Goal: Feedback & Contribution: Leave review/rating

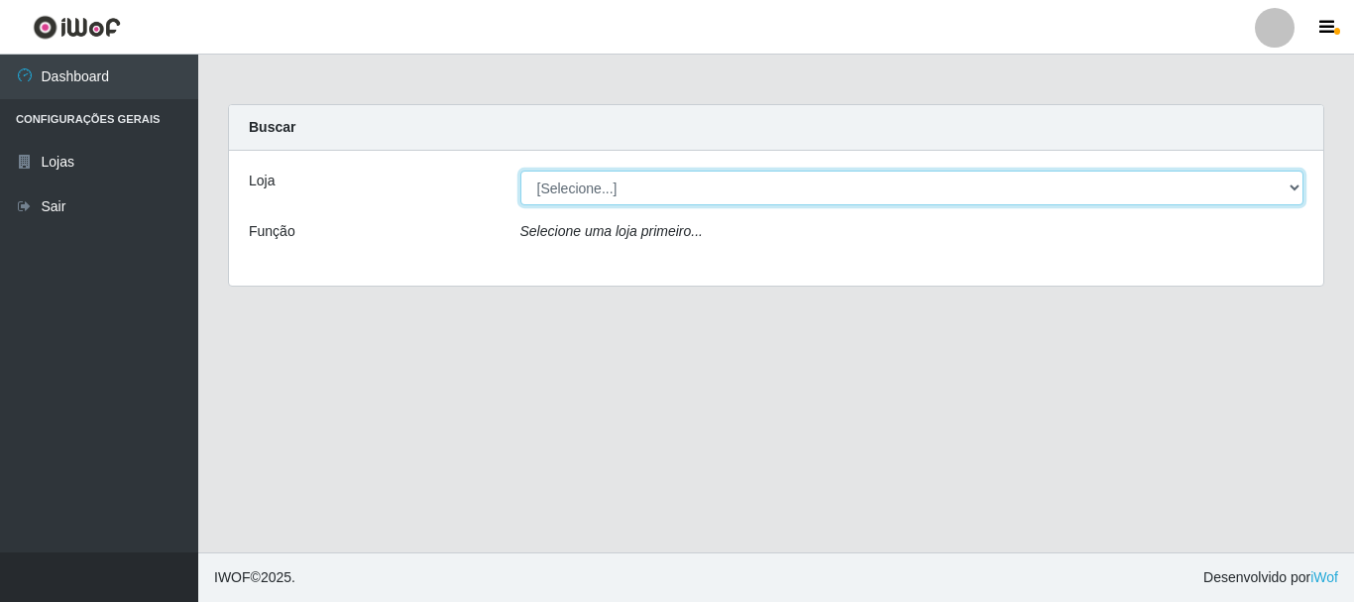
click at [1292, 187] on select "[Selecione...] Casatudo BR" at bounding box center [912, 187] width 784 height 35
select select "197"
click at [520, 170] on select "[Selecione...] Casatudo BR" at bounding box center [912, 187] width 784 height 35
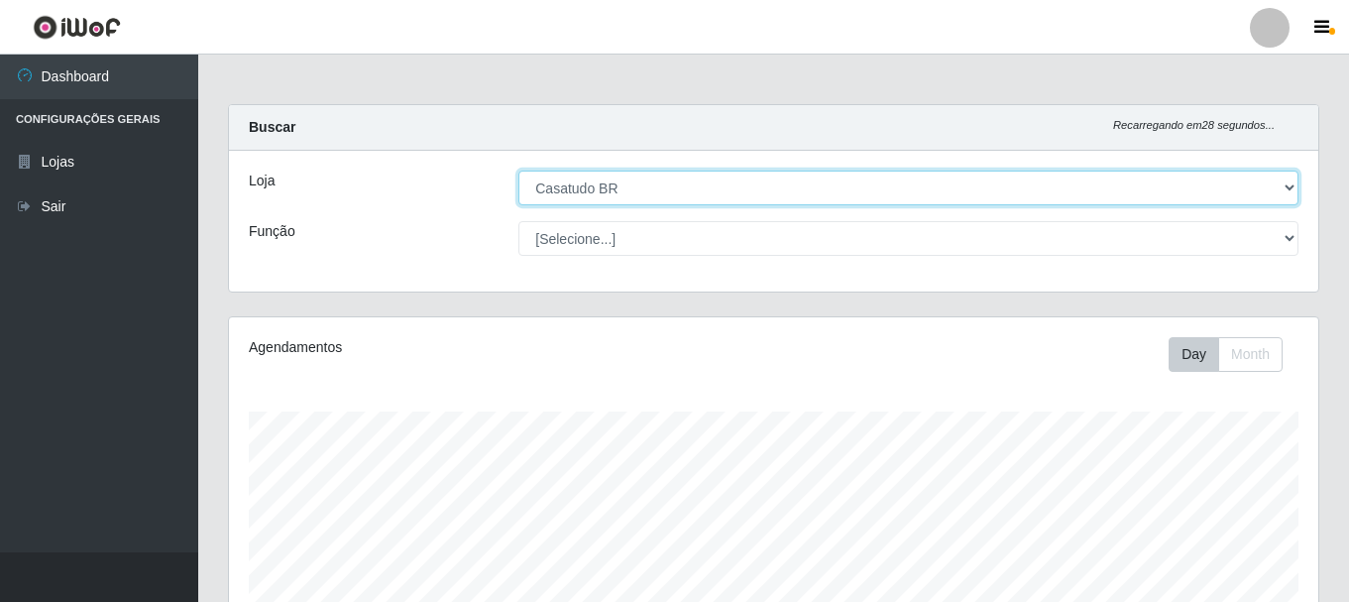
scroll to position [465, 0]
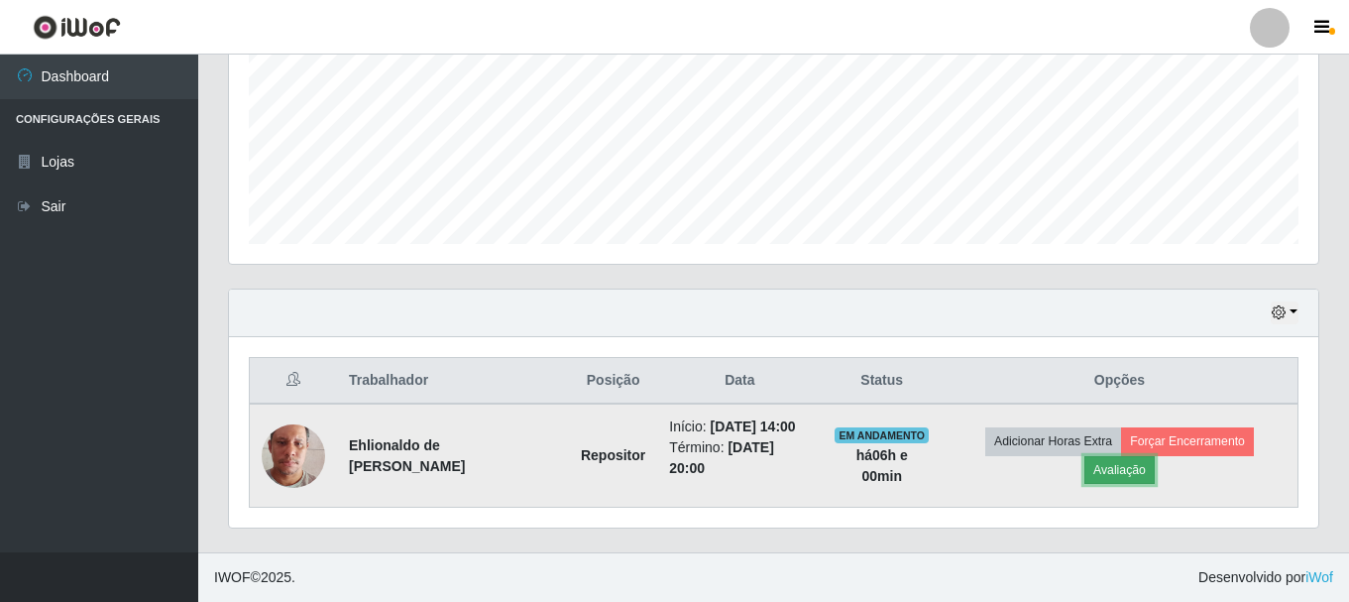
click at [1088, 465] on button "Avaliação" at bounding box center [1119, 470] width 70 height 28
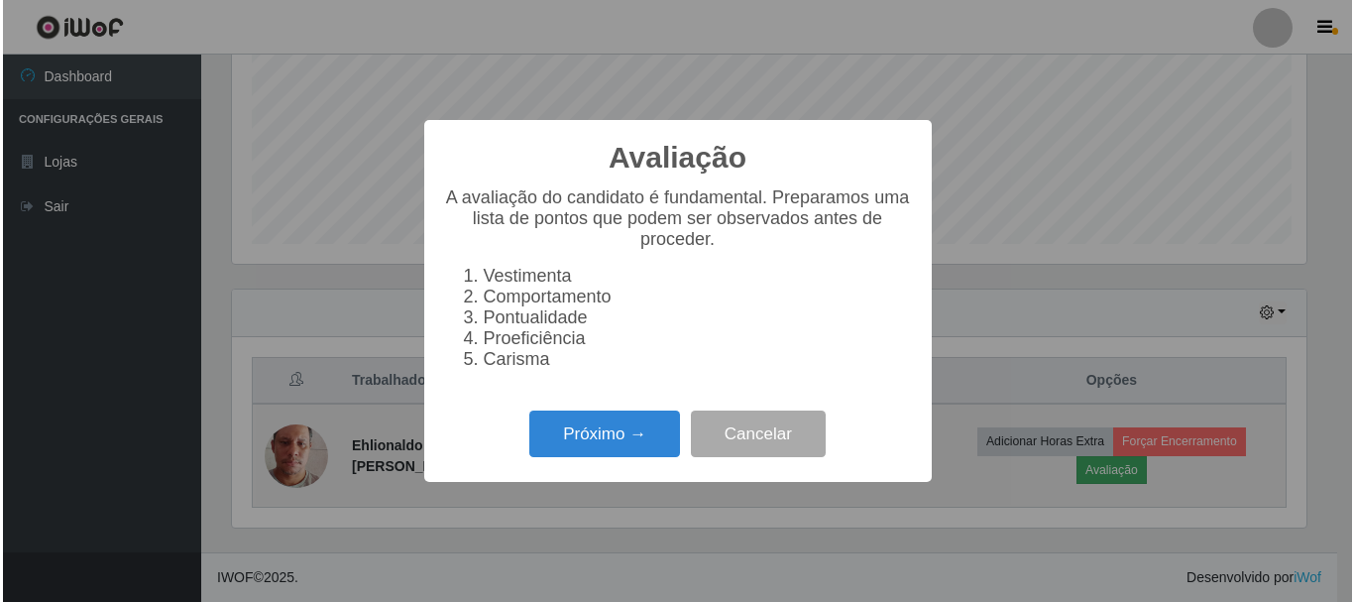
scroll to position [411, 1079]
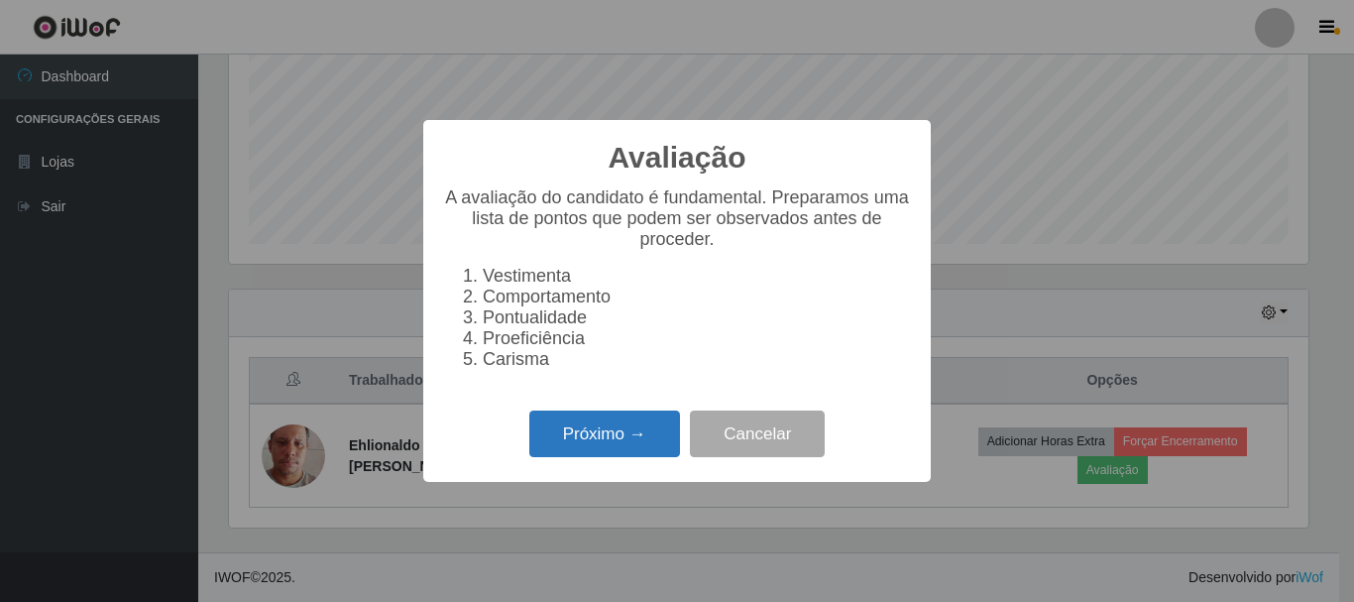
click at [594, 453] on button "Próximo →" at bounding box center [604, 433] width 151 height 47
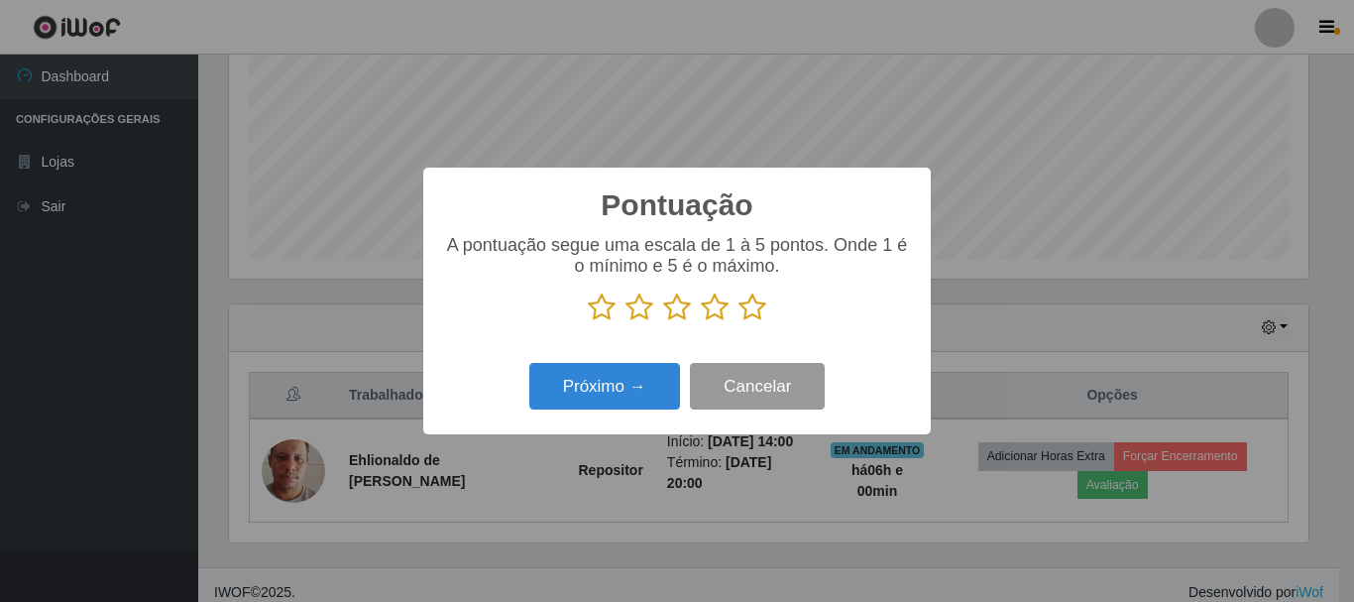
scroll to position [990855, 990187]
click at [759, 312] on icon at bounding box center [752, 307] width 28 height 30
click at [738, 322] on input "radio" at bounding box center [738, 322] width 0 height 0
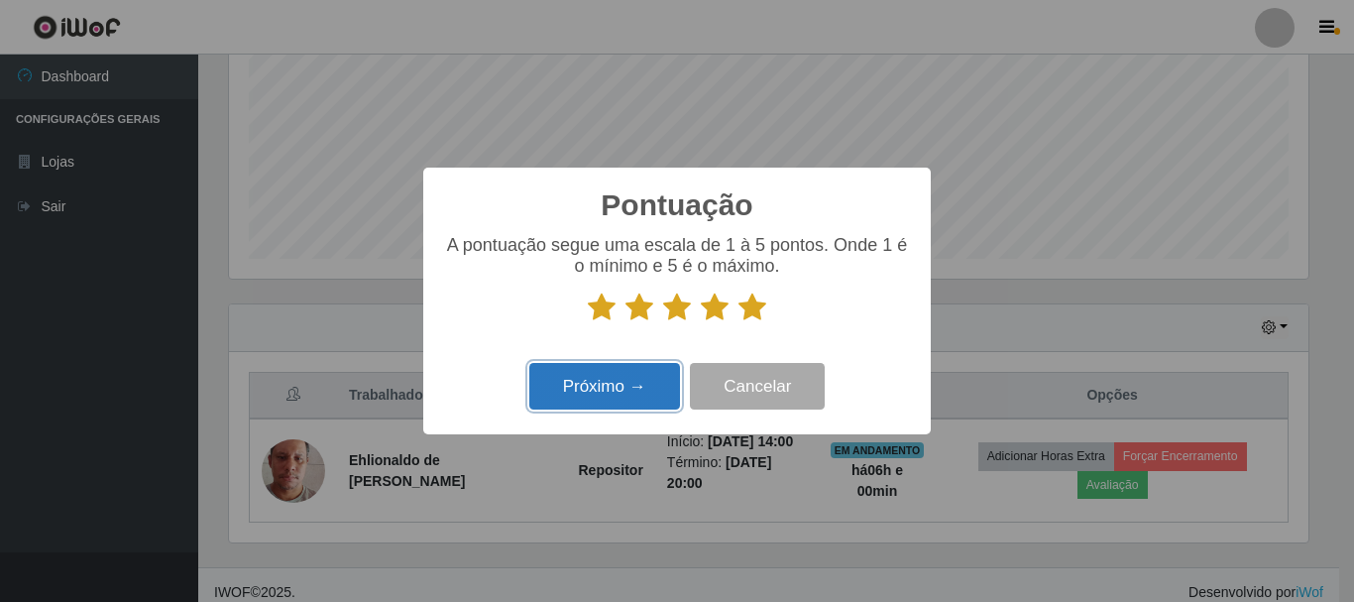
click at [652, 377] on button "Próximo →" at bounding box center [604, 386] width 151 height 47
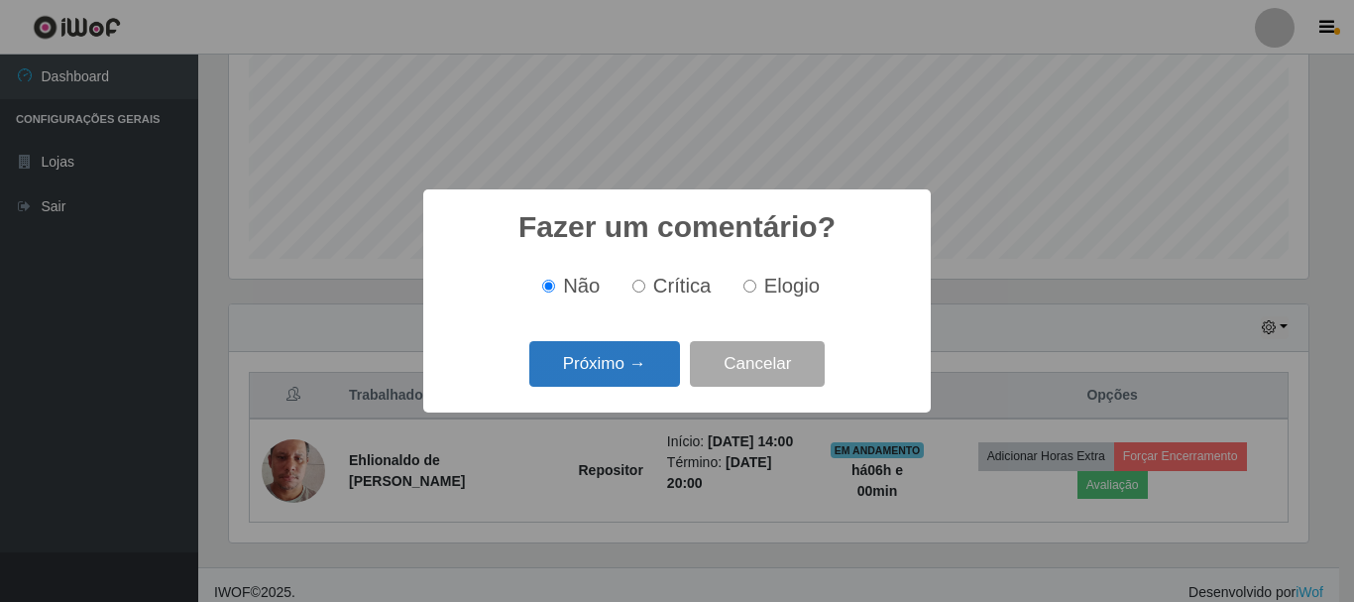
click at [642, 361] on button "Próximo →" at bounding box center [604, 364] width 151 height 47
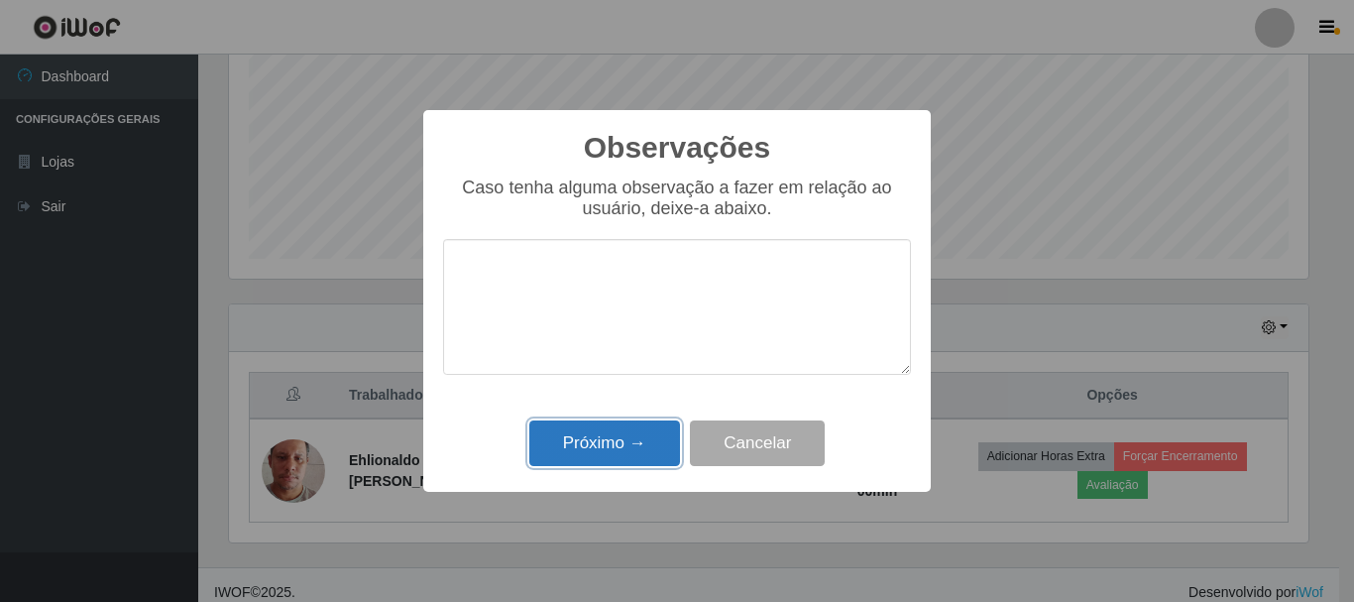
click at [577, 436] on button "Próximo →" at bounding box center [604, 443] width 151 height 47
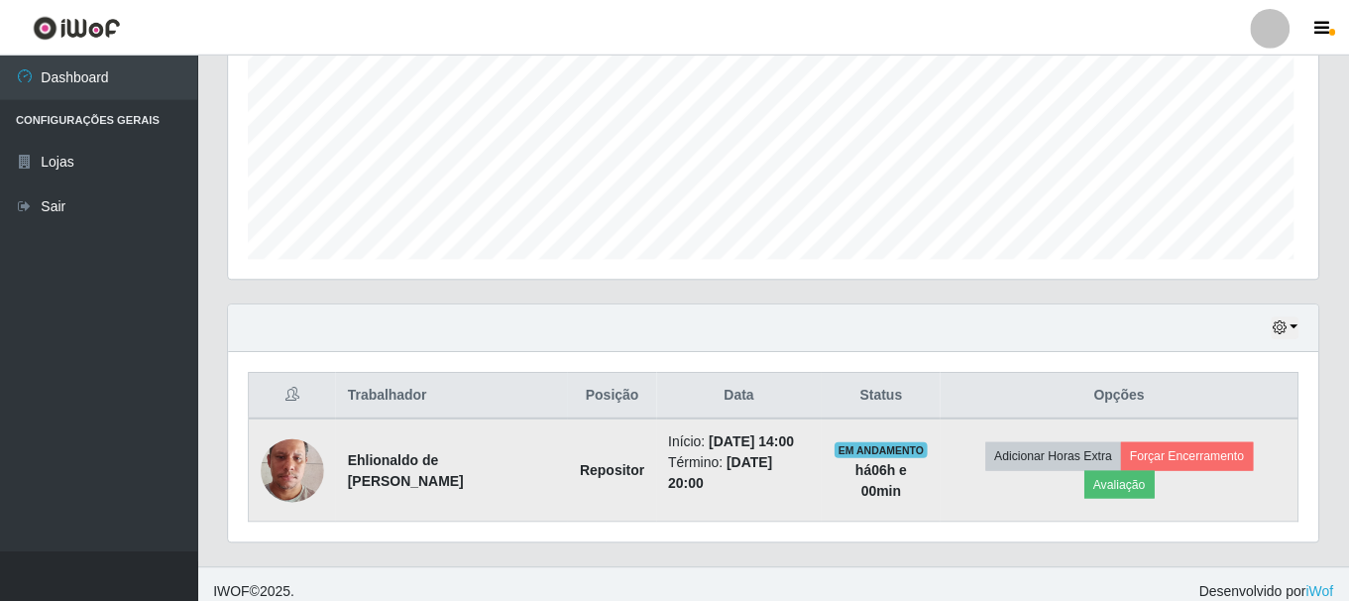
scroll to position [411, 1089]
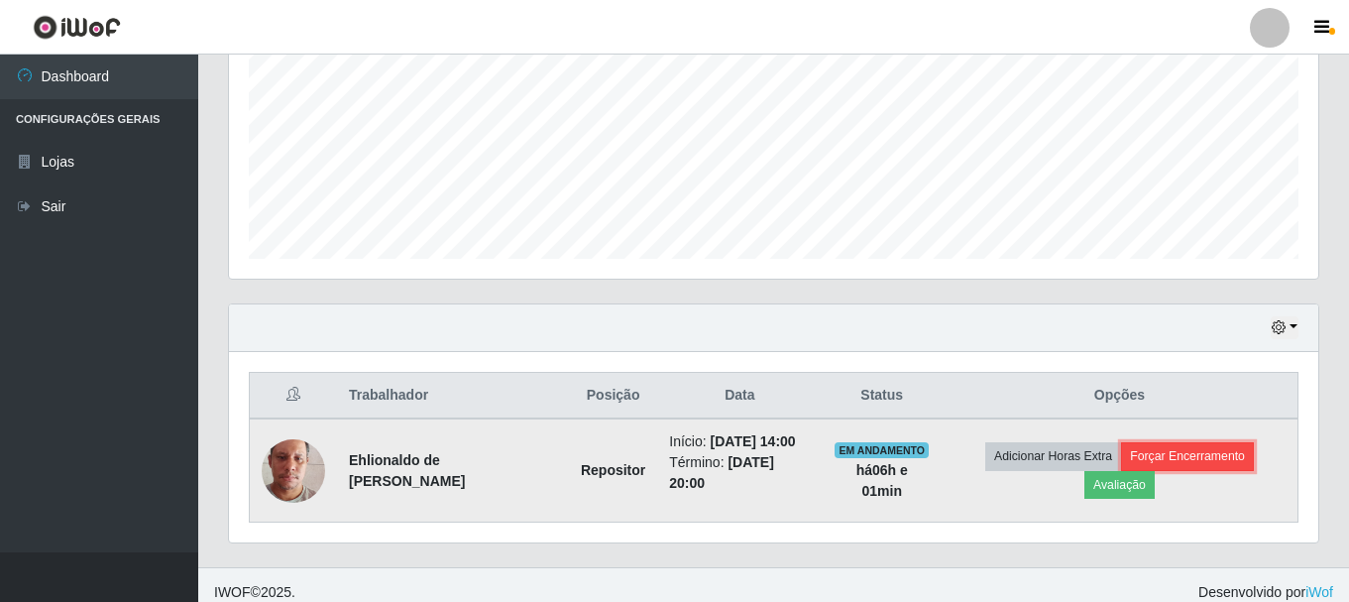
click at [1135, 451] on button "Forçar Encerramento" at bounding box center [1187, 456] width 133 height 28
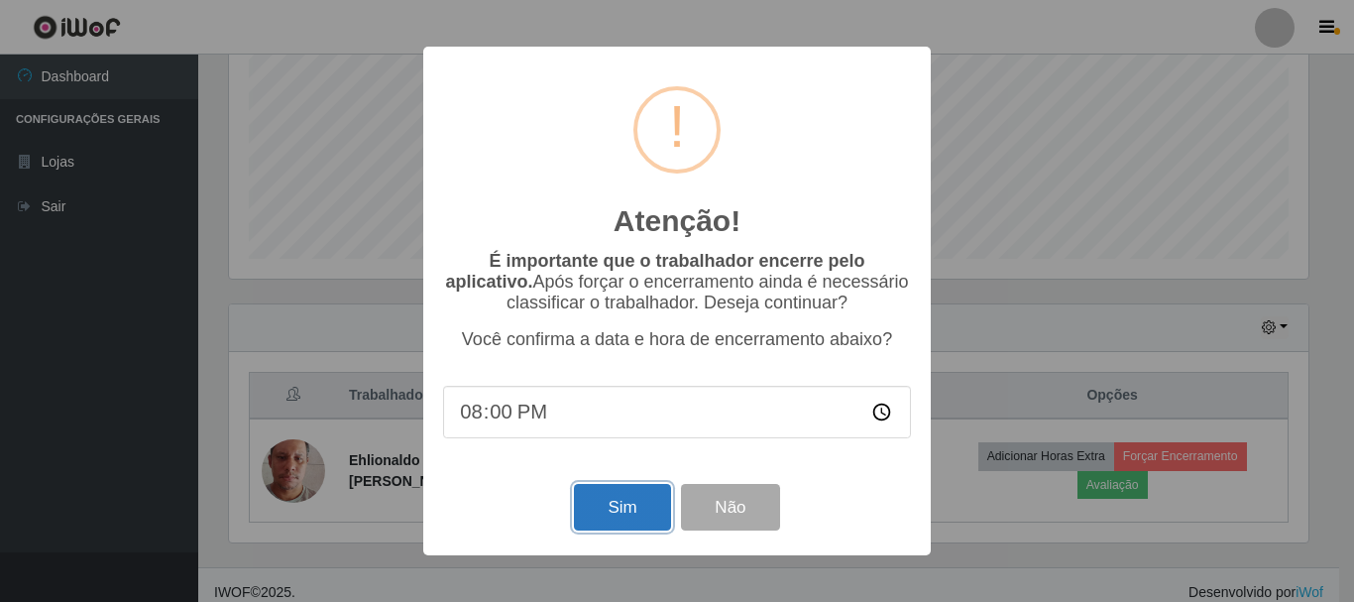
click at [634, 513] on button "Sim" at bounding box center [622, 507] width 96 height 47
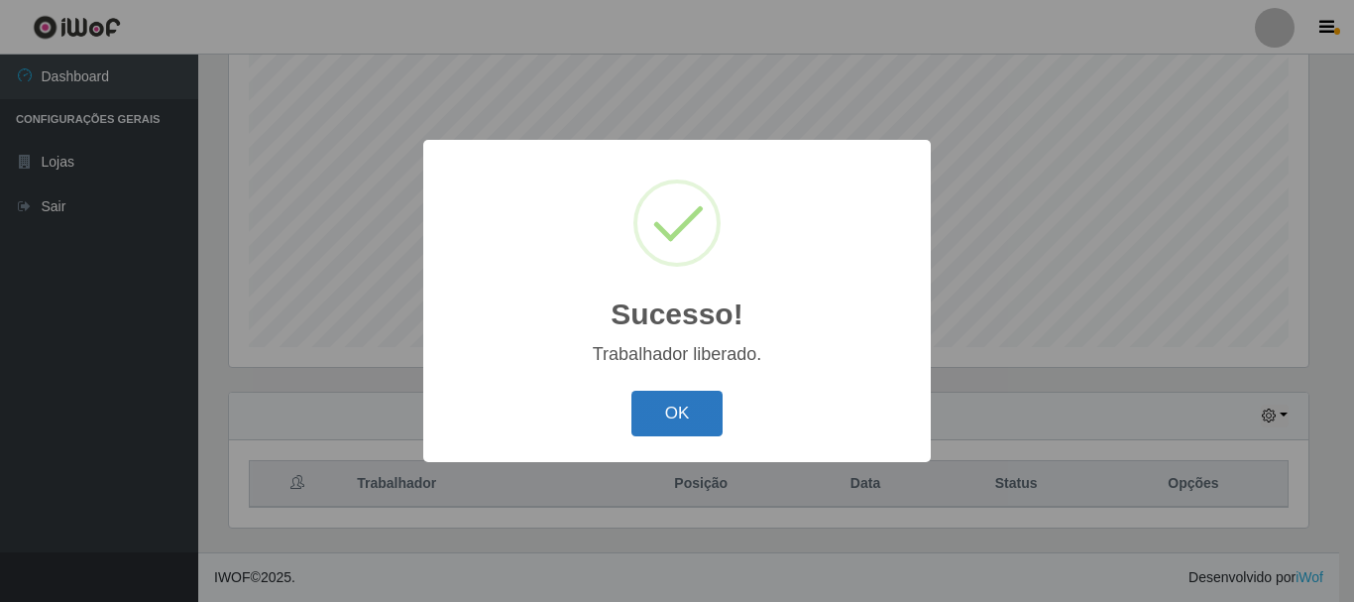
click at [653, 407] on button "OK" at bounding box center [677, 414] width 92 height 47
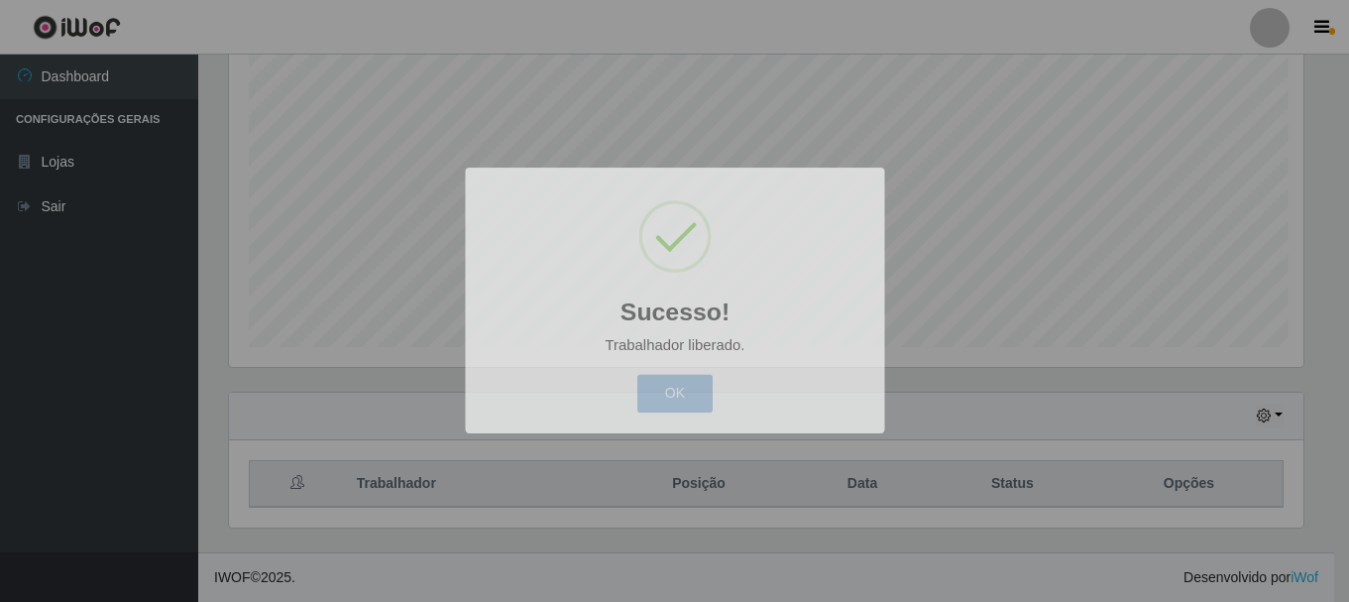
scroll to position [411, 1089]
